Goal: Information Seeking & Learning: Learn about a topic

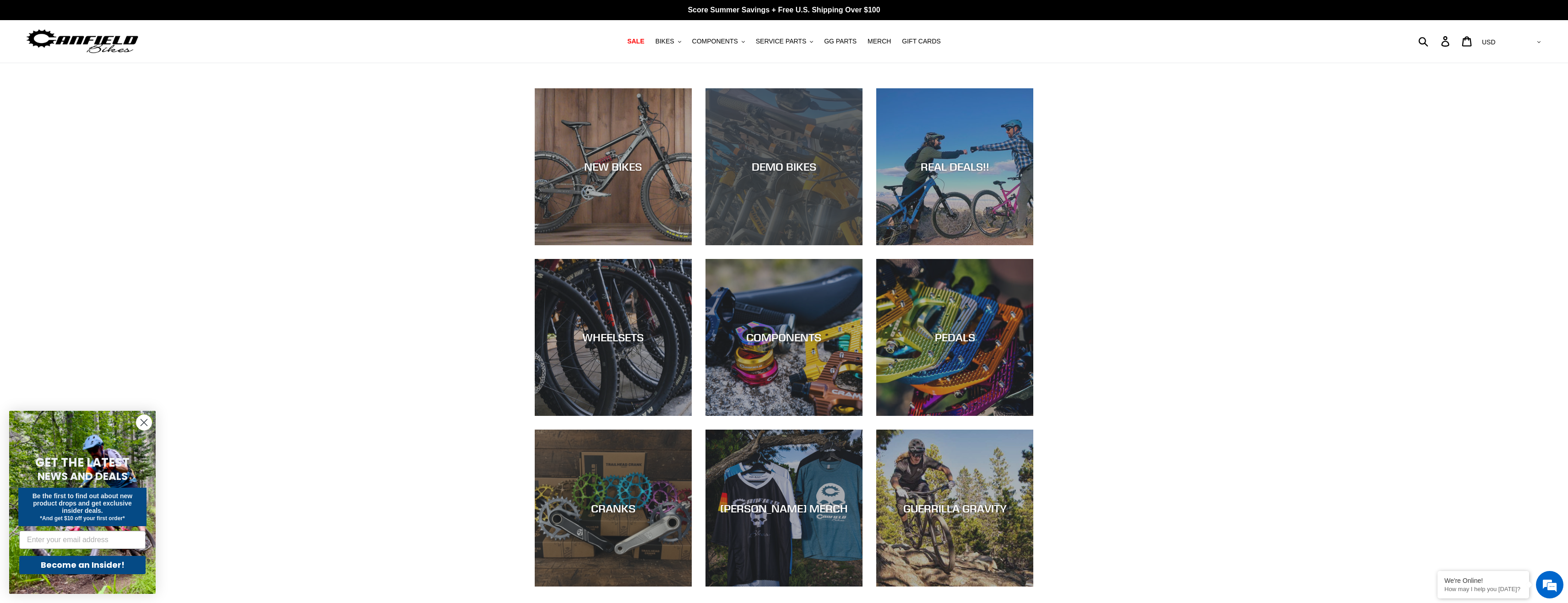
click at [736, 245] on div "DEMO BIKES" at bounding box center [784, 245] width 157 height 0
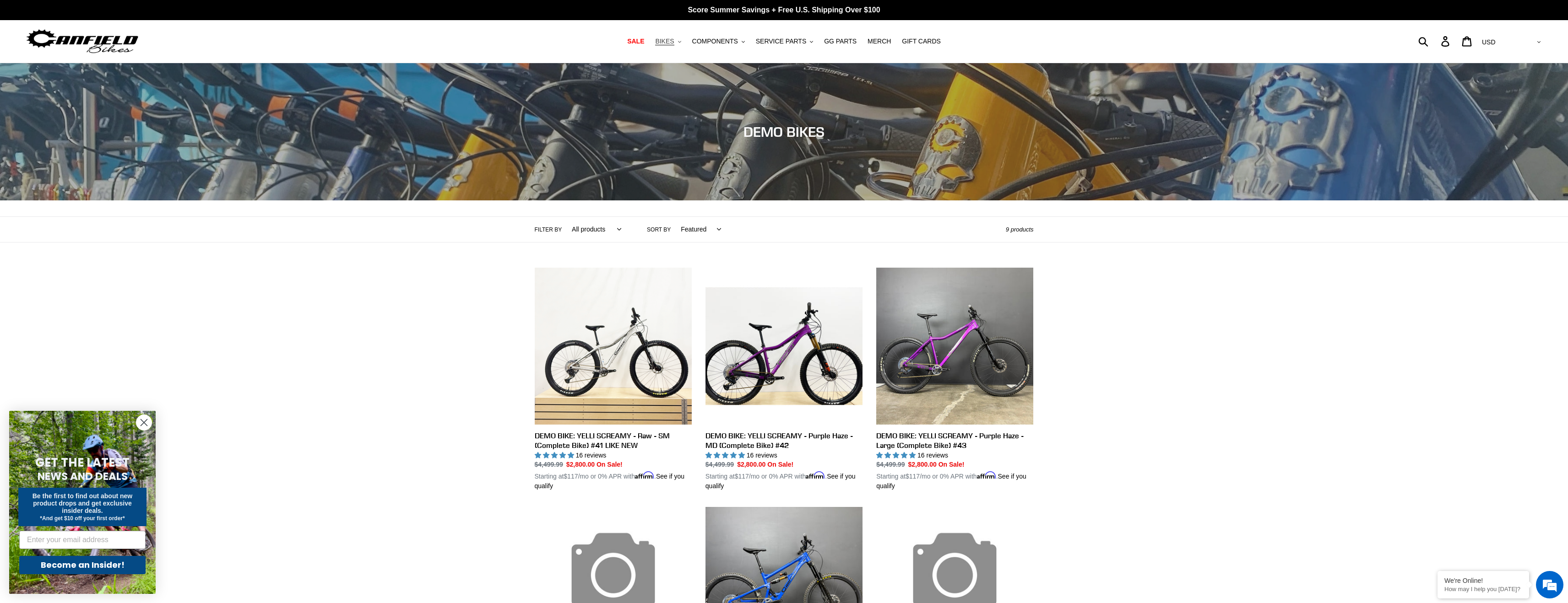
click at [669, 41] on span "BIKES" at bounding box center [664, 41] width 19 height 8
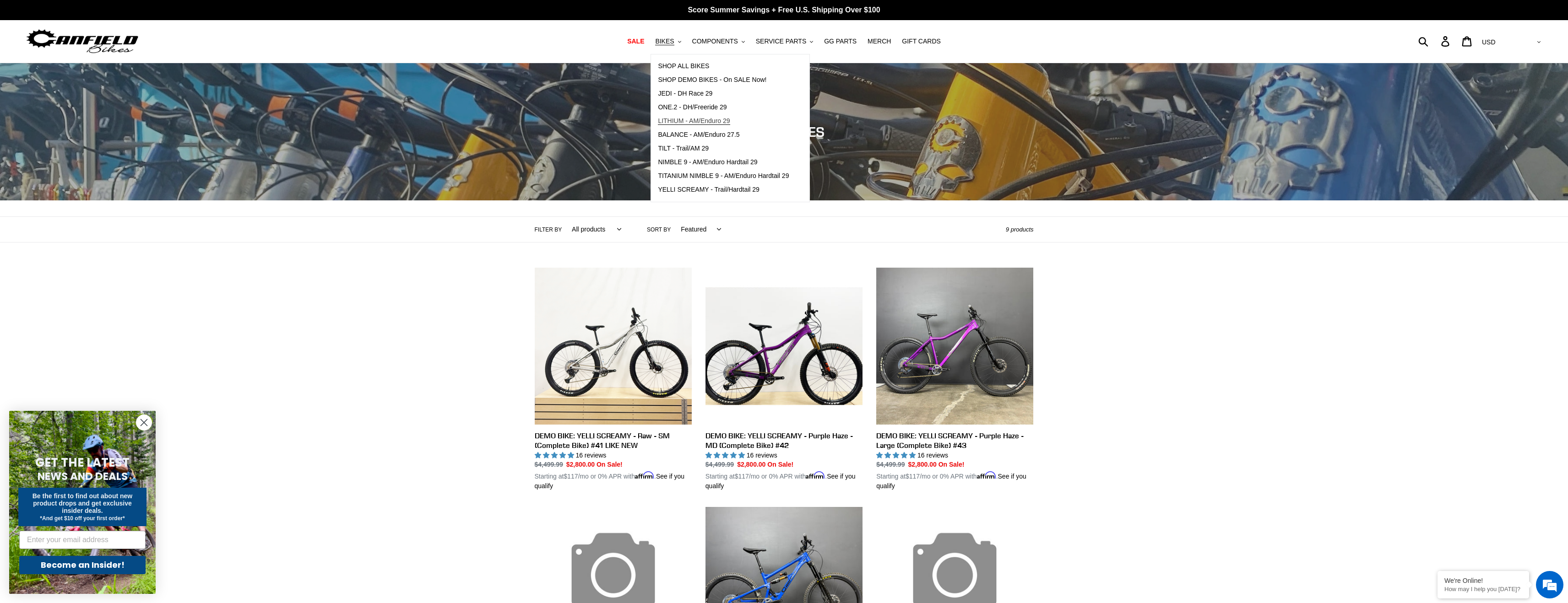
click at [704, 119] on span "LITHIUM - AM/Enduro 29" at bounding box center [694, 121] width 72 height 8
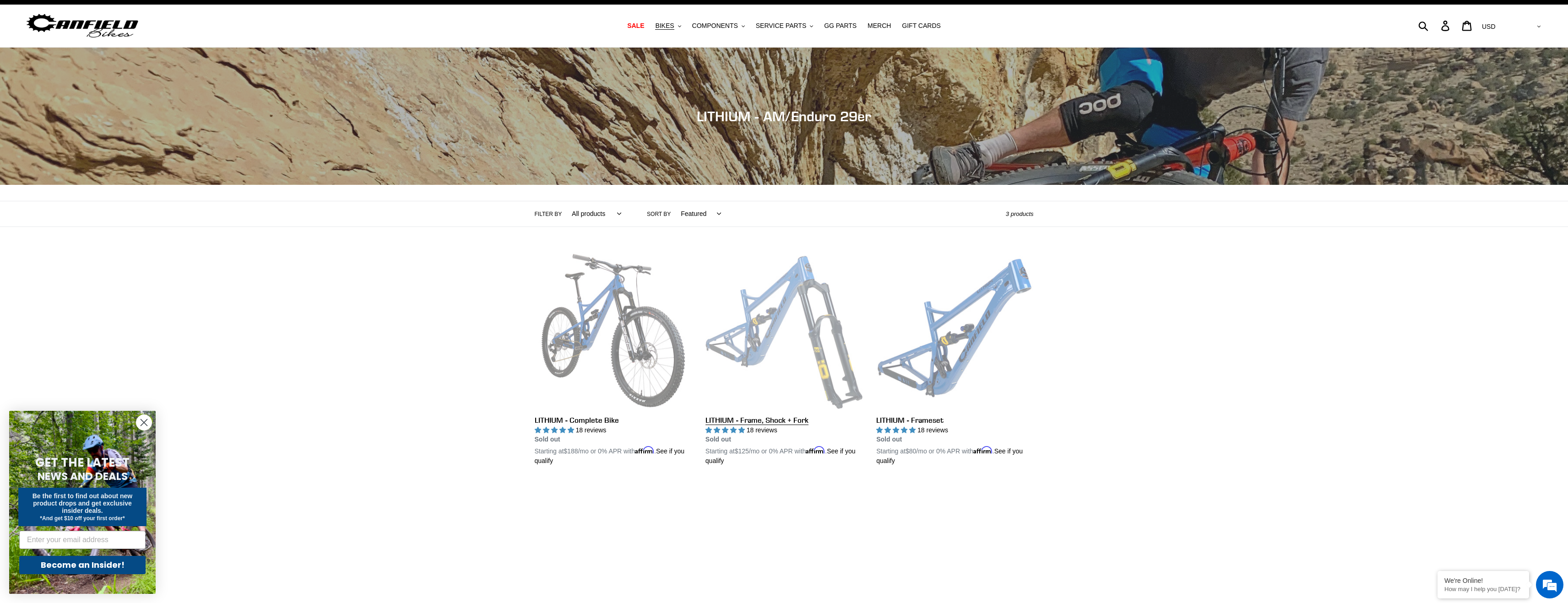
scroll to position [15, 0]
click at [772, 304] on link "LITHIUM - Frame, Shock + Fork" at bounding box center [784, 360] width 157 height 214
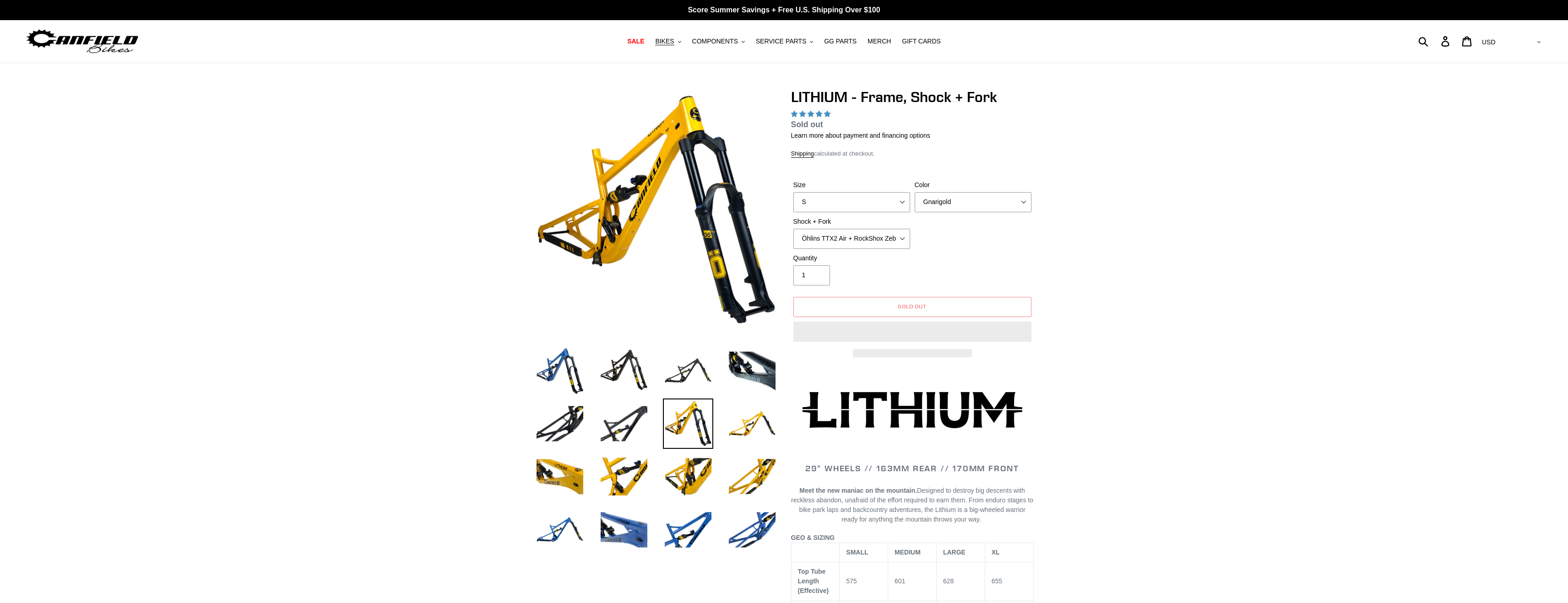
select select "highest-rating"
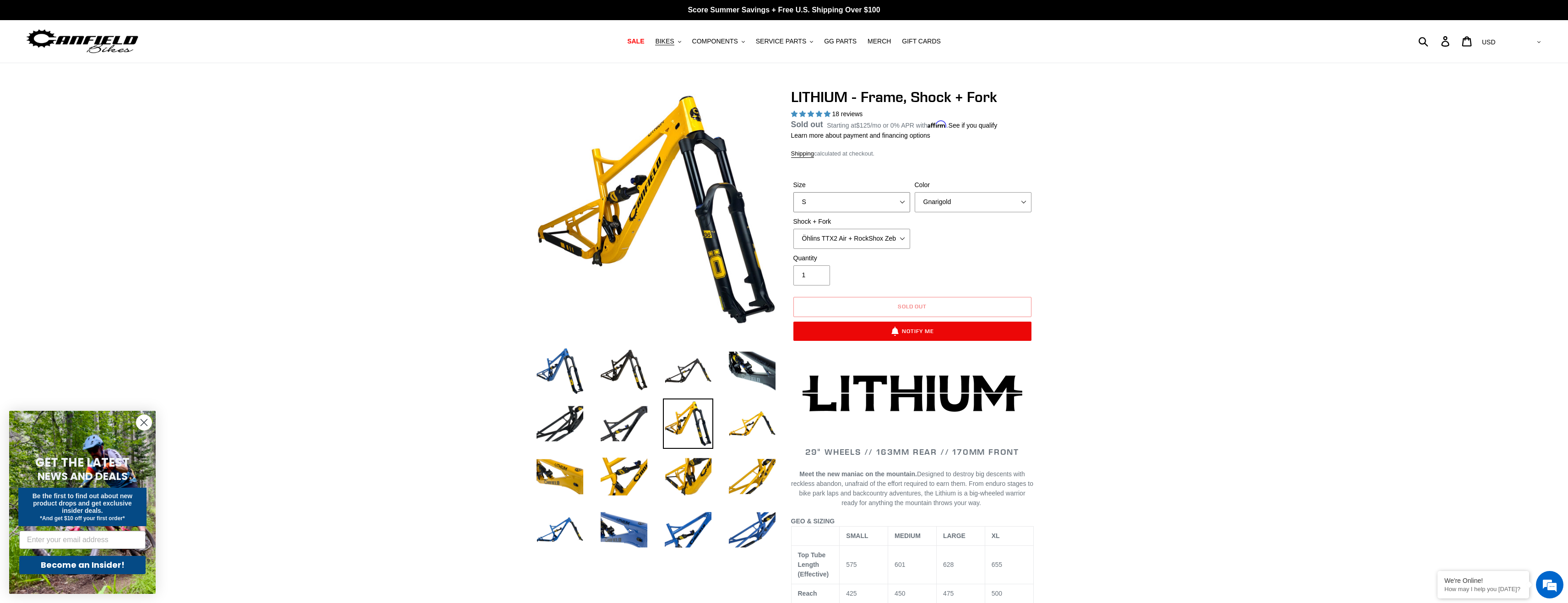
click at [837, 198] on select "S M L XL" at bounding box center [852, 202] width 117 height 20
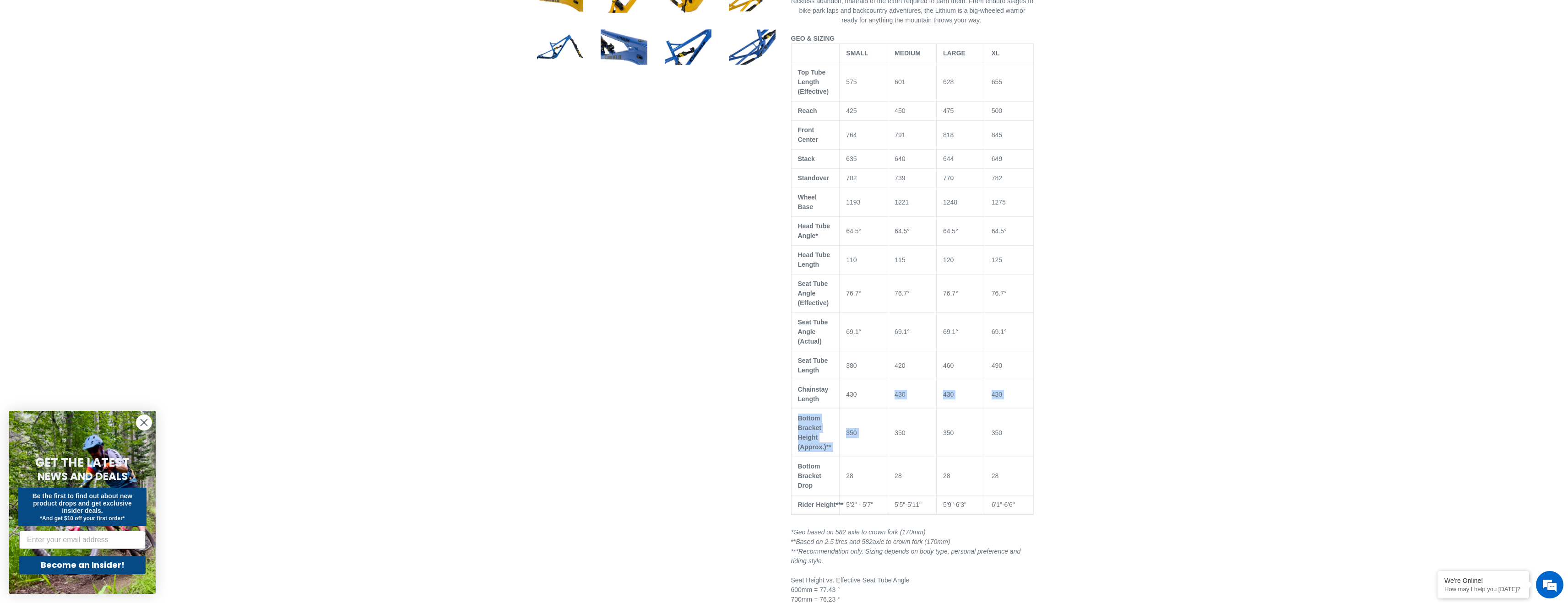
drag, startPoint x: 895, startPoint y: 380, endPoint x: 895, endPoint y: 412, distance: 32.0
click at [895, 411] on tbody "SMALL MEDIUM LARGE XL Top Tube Length (Effective) 575 601 628 655 Reach 425 450…" at bounding box center [912, 279] width 242 height 471
click at [895, 412] on td "350" at bounding box center [912, 433] width 49 height 48
